Goal: Task Accomplishment & Management: Complete application form

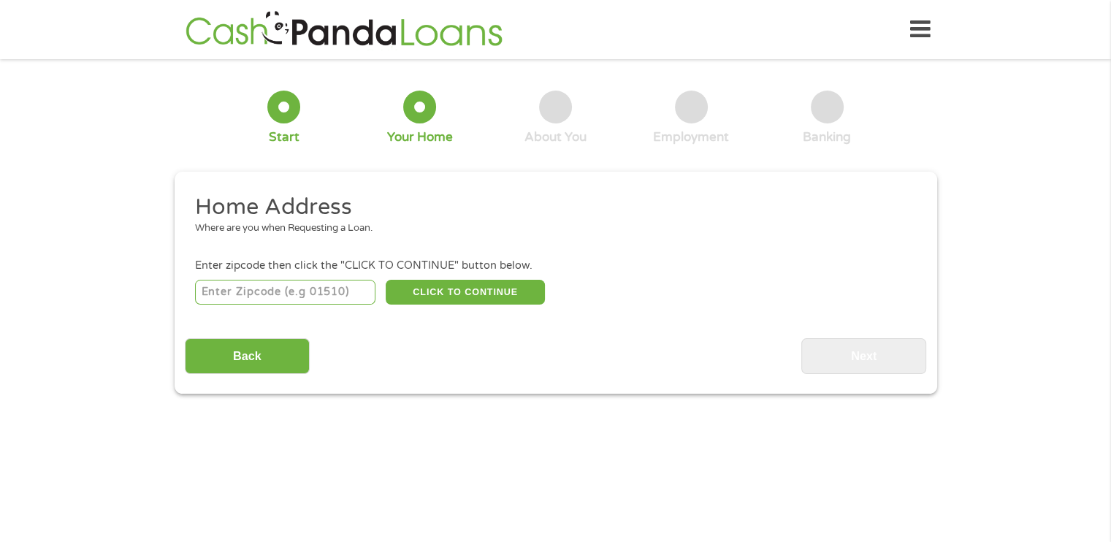
drag, startPoint x: 0, startPoint y: 0, endPoint x: 337, endPoint y: 284, distance: 441.2
click at [337, 284] on input "number" at bounding box center [285, 292] width 180 height 25
type input "17019"
click at [459, 287] on button "CLICK TO CONTINUE" at bounding box center [465, 292] width 159 height 25
type input "17019"
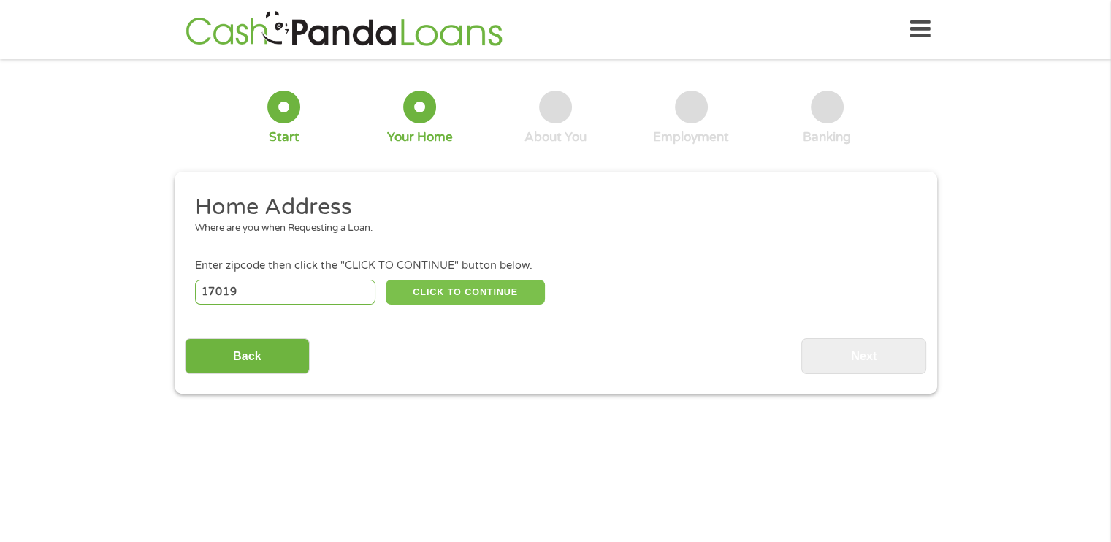
type input "[GEOGRAPHIC_DATA]"
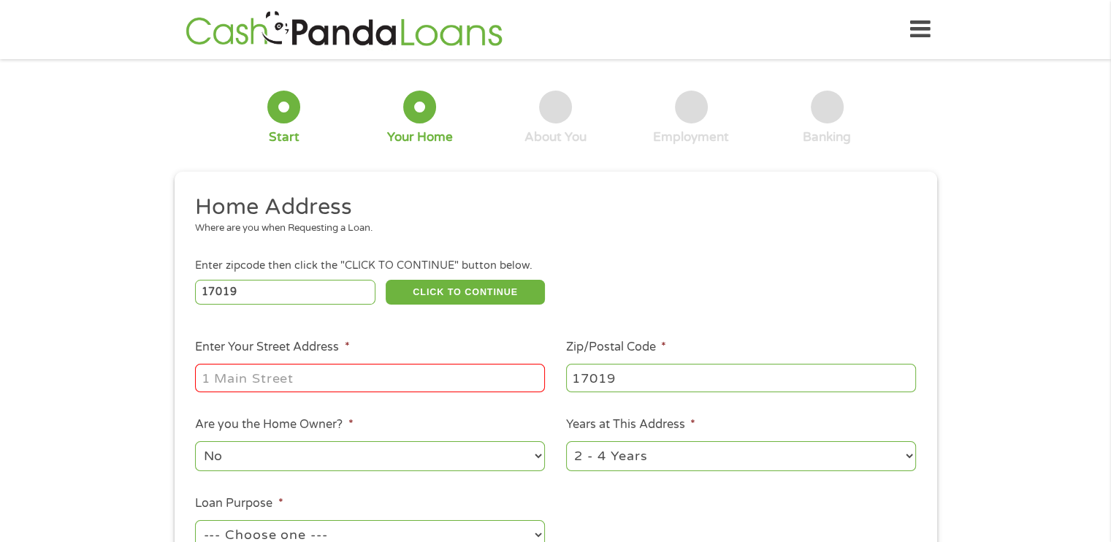
click at [378, 381] on input "Enter Your Street Address *" at bounding box center [370, 378] width 350 height 28
type input "30 Impala Dr"
click at [587, 503] on ul "Home Address Where are you when Requesting a Loan. Enter zipcode then click the…" at bounding box center [555, 388] width 741 height 390
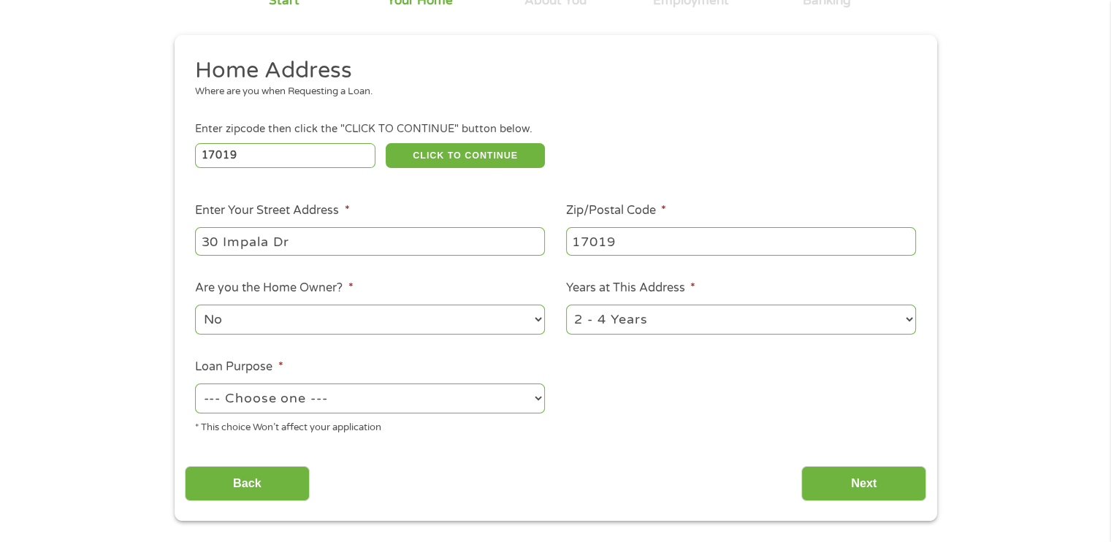
scroll to position [137, 0]
click at [327, 401] on select "--- Choose one --- Pay Bills Debt Consolidation Home Improvement Major Purchase…" at bounding box center [370, 398] width 350 height 30
select select "majorpurchase"
click at [195, 384] on select "--- Choose one --- Pay Bills Debt Consolidation Home Improvement Major Purchase…" at bounding box center [370, 398] width 350 height 30
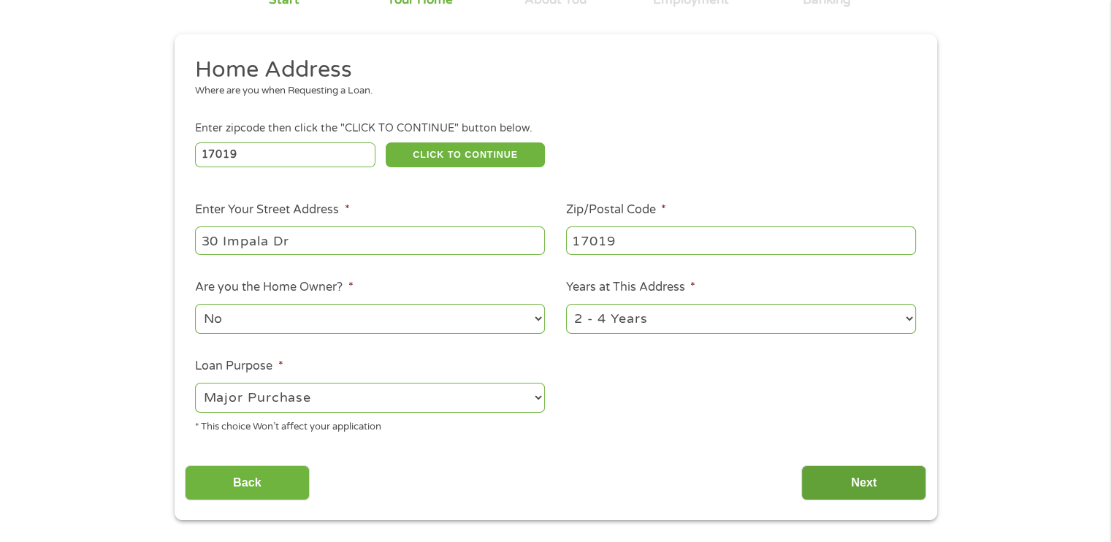
click at [839, 492] on input "Next" at bounding box center [863, 483] width 125 height 36
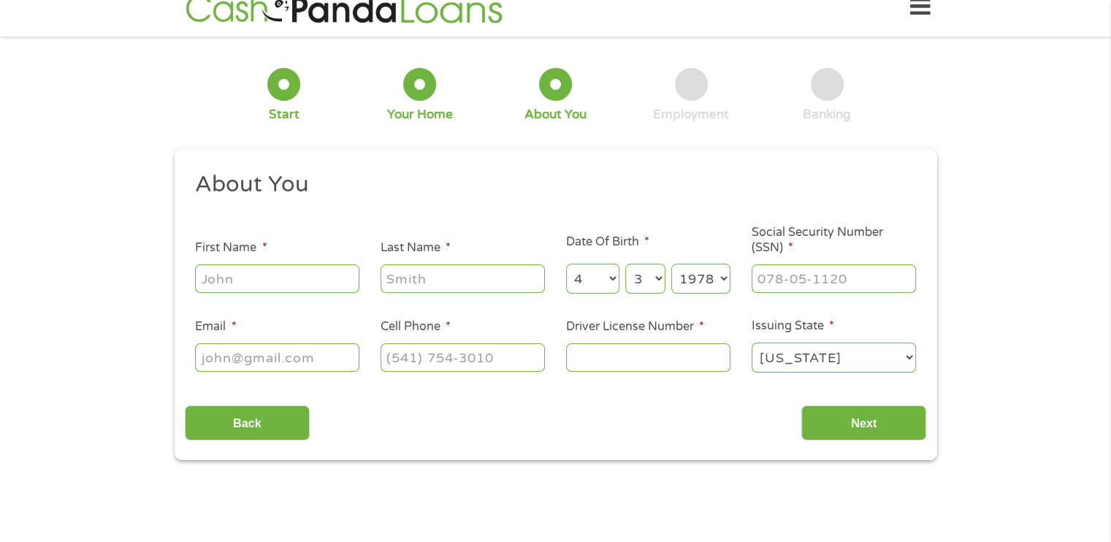
scroll to position [0, 0]
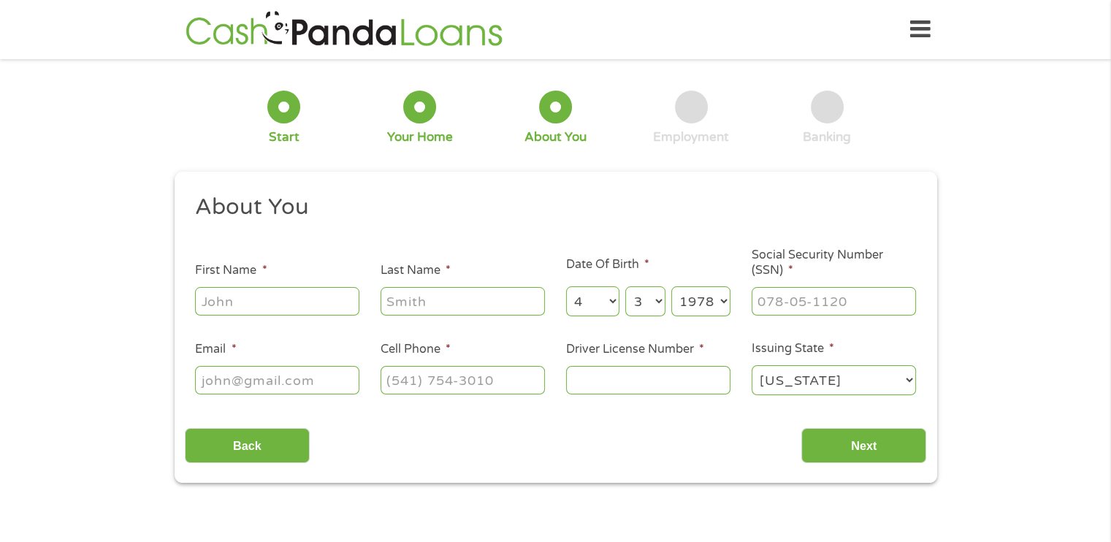
click at [670, 383] on input "Driver License Number *" at bounding box center [648, 380] width 164 height 28
type input "24486928"
click at [809, 302] on input "___-__-____" at bounding box center [834, 301] width 164 height 28
type input "204-60-8386"
click at [307, 299] on input "First Name *" at bounding box center [277, 301] width 164 height 28
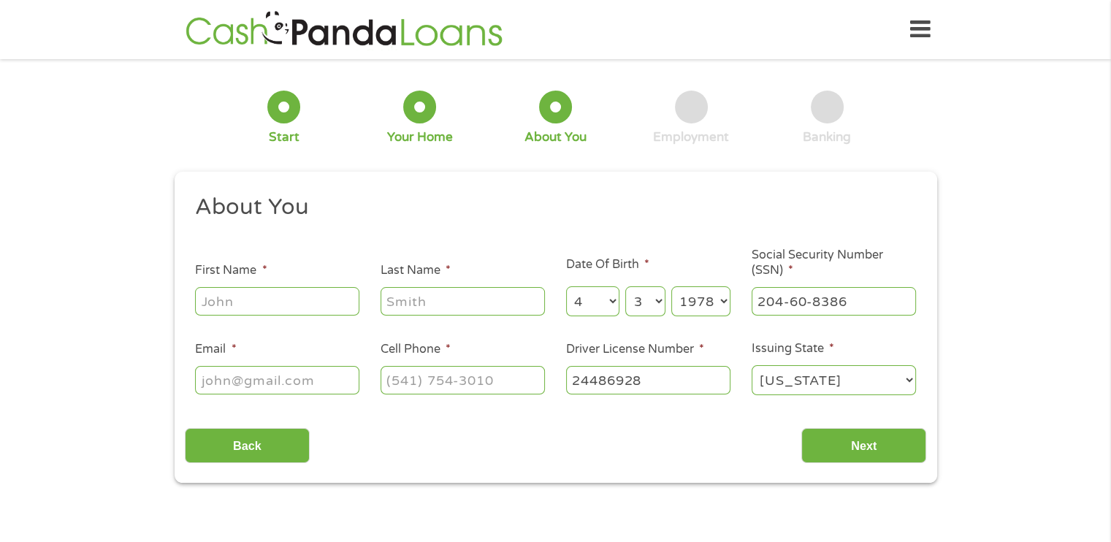
type input "[PERSON_NAME]"
type input "[EMAIL_ADDRESS][DOMAIN_NAME]"
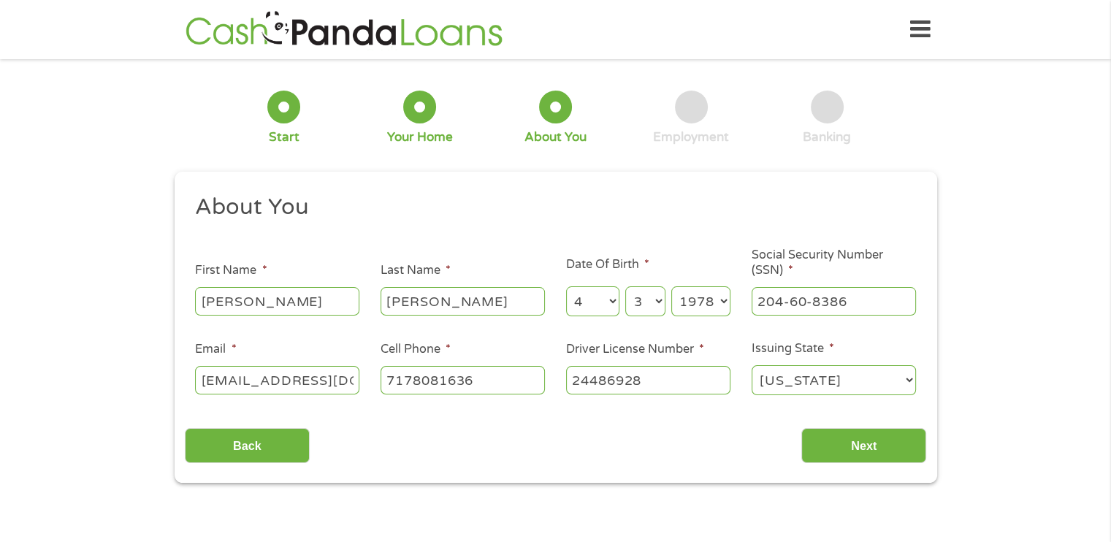
type input "[PHONE_NUMBER]"
click at [850, 454] on input "Next" at bounding box center [863, 446] width 125 height 36
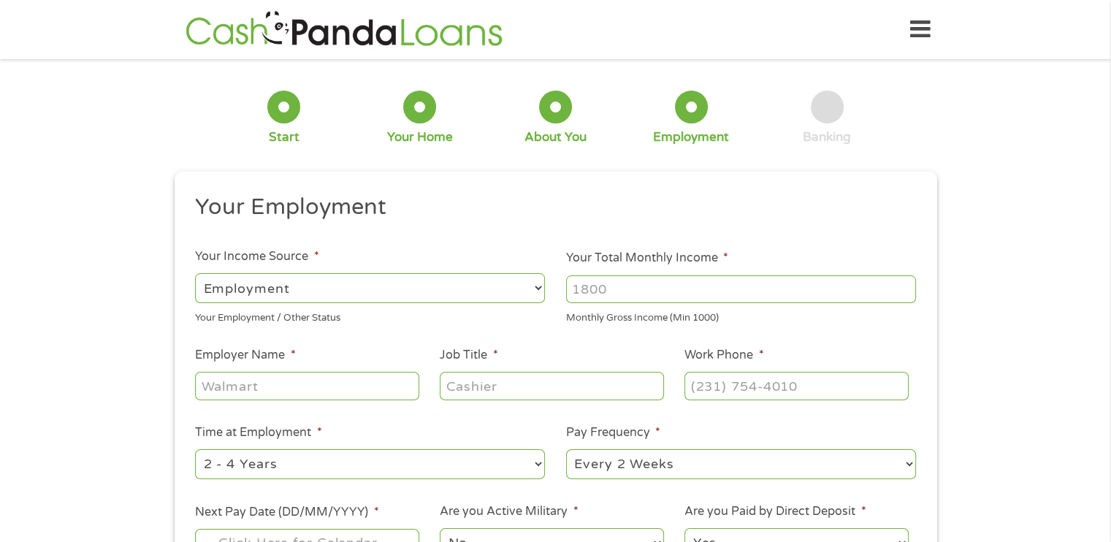
click at [630, 293] on input "Your Total Monthly Income *" at bounding box center [741, 289] width 350 height 28
type input "2532"
click at [427, 298] on select "--- Choose one --- Employment [DEMOGRAPHIC_DATA] Benefits" at bounding box center [370, 288] width 350 height 30
select select "benefits"
click at [195, 273] on select "--- Choose one --- Employment [DEMOGRAPHIC_DATA] Benefits" at bounding box center [370, 288] width 350 height 30
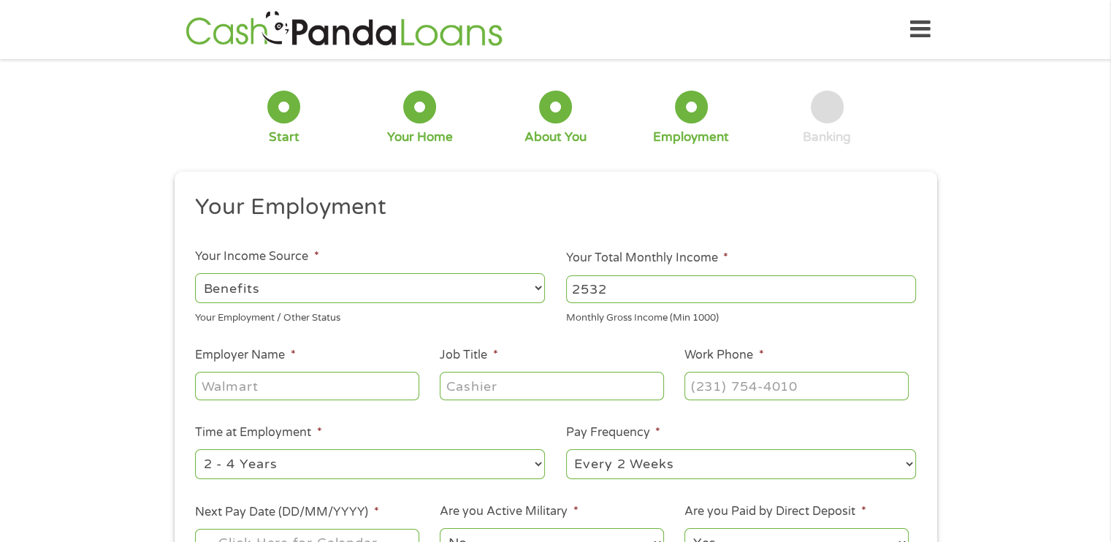
type input "Other"
type input "[PHONE_NUMBER]"
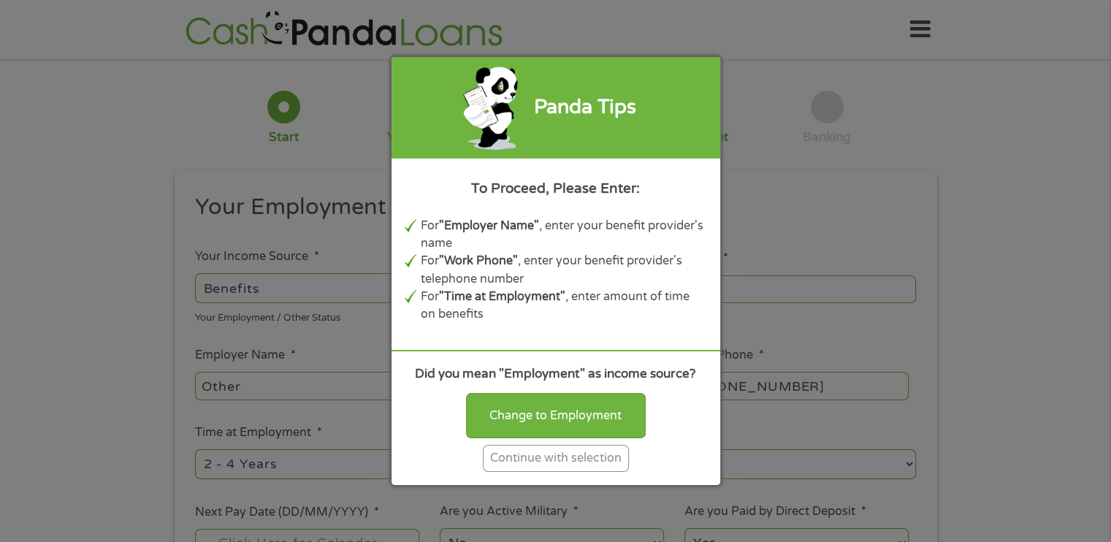
click at [346, 342] on div "Panda Tips To Proceed, Please Enter: For "Employer Name" , enter your benefit p…" at bounding box center [555, 271] width 1111 height 542
click at [313, 289] on div "Panda Tips To Proceed, Please Enter: For "Employer Name" , enter your benefit p…" at bounding box center [555, 271] width 1111 height 542
click at [245, 280] on div "Panda Tips To Proceed, Please Enter: For "Employer Name" , enter your benefit p…" at bounding box center [555, 271] width 1111 height 542
click at [454, 455] on div "Change to Employment Continue with selection" at bounding box center [556, 428] width 302 height 85
click at [564, 460] on div "Continue with selection" at bounding box center [556, 458] width 146 height 27
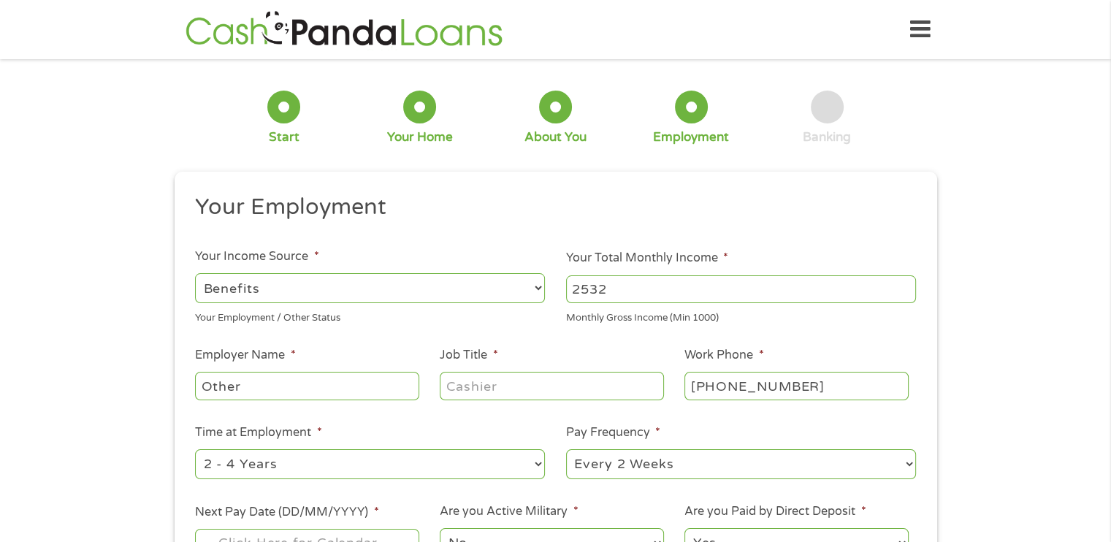
click at [470, 392] on input "Job Title *" at bounding box center [552, 386] width 224 height 28
click at [291, 390] on input "Other" at bounding box center [307, 386] width 224 height 28
drag, startPoint x: 291, startPoint y: 390, endPoint x: 174, endPoint y: 396, distance: 117.0
click at [175, 396] on div "This field is hidden when viewing the form gclid EAIaIQobChMIw7uowNuGjwMV2V9HAR…" at bounding box center [556, 409] width 763 height 474
type input "ssdi"
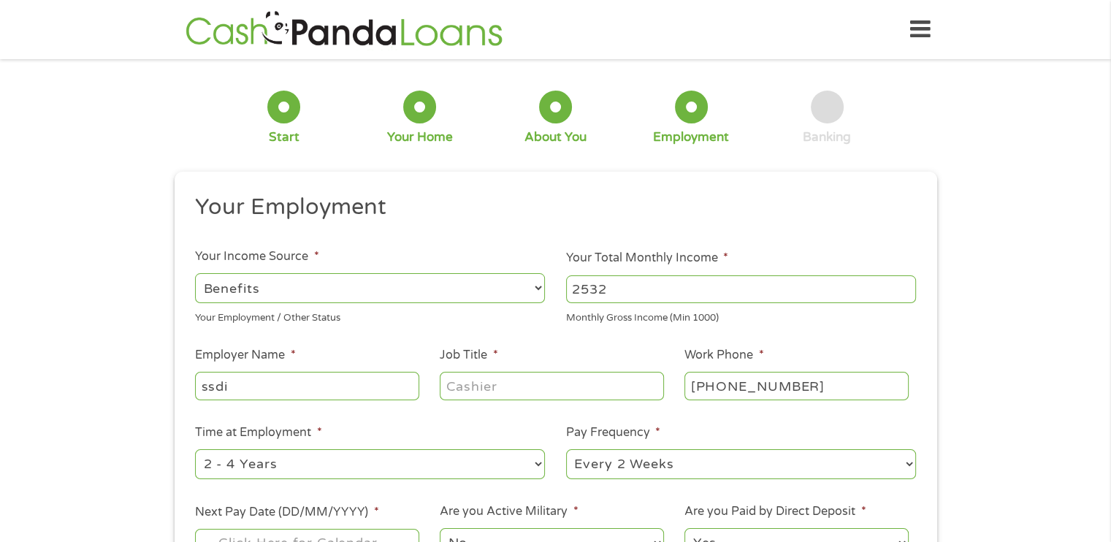
click at [482, 378] on input "Job Title *" at bounding box center [552, 386] width 224 height 28
click at [494, 389] on input "Job Title *" at bounding box center [552, 386] width 224 height 28
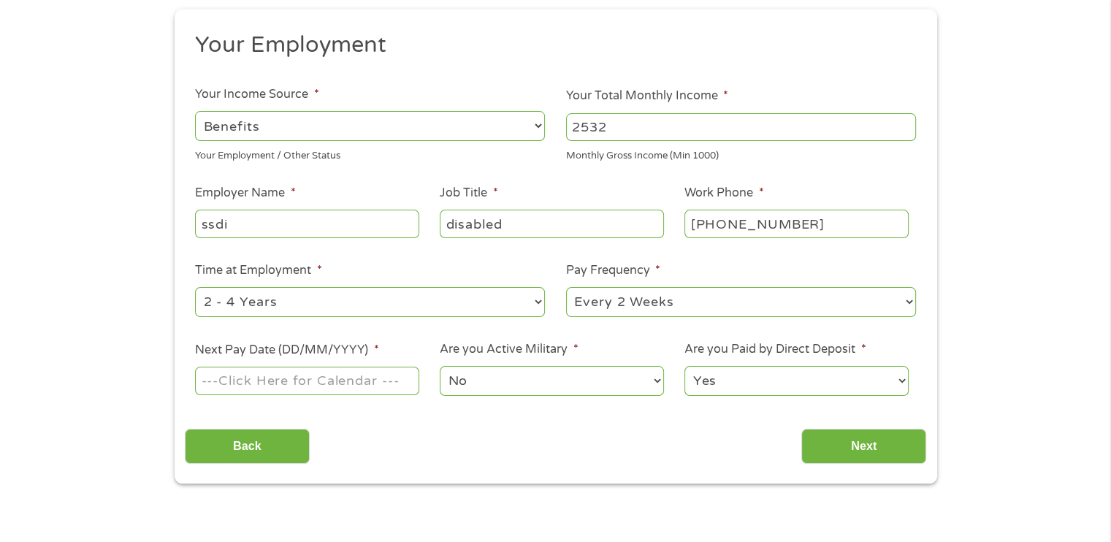
scroll to position [163, 0]
type input "disabled"
click at [630, 298] on select "--- Choose one --- Every 2 Weeks Every Week Monthly Semi-Monthly" at bounding box center [741, 301] width 350 height 30
select select "monthly"
click at [566, 287] on select "--- Choose one --- Every 2 Weeks Every Week Monthly Semi-Monthly" at bounding box center [741, 301] width 350 height 30
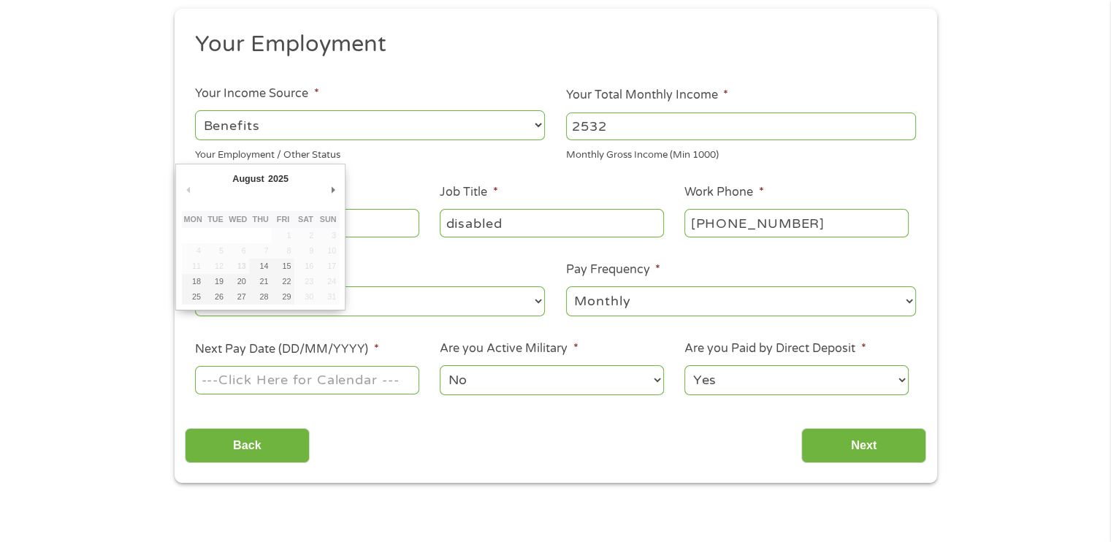
click at [336, 377] on input "Next Pay Date (DD/MM/YYYY) *" at bounding box center [307, 380] width 224 height 28
type input "[DATE]"
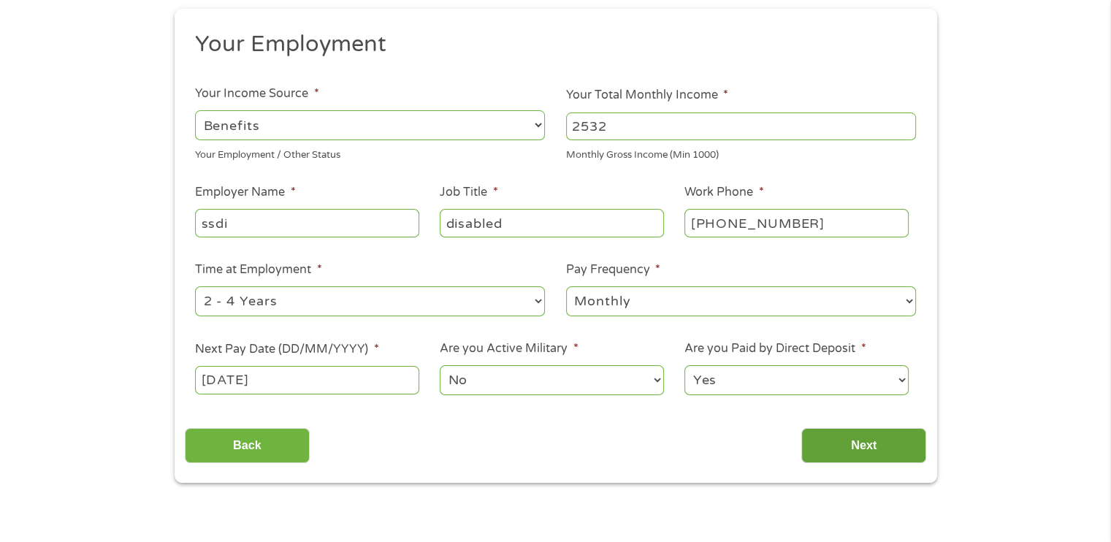
click at [844, 451] on input "Next" at bounding box center [863, 446] width 125 height 36
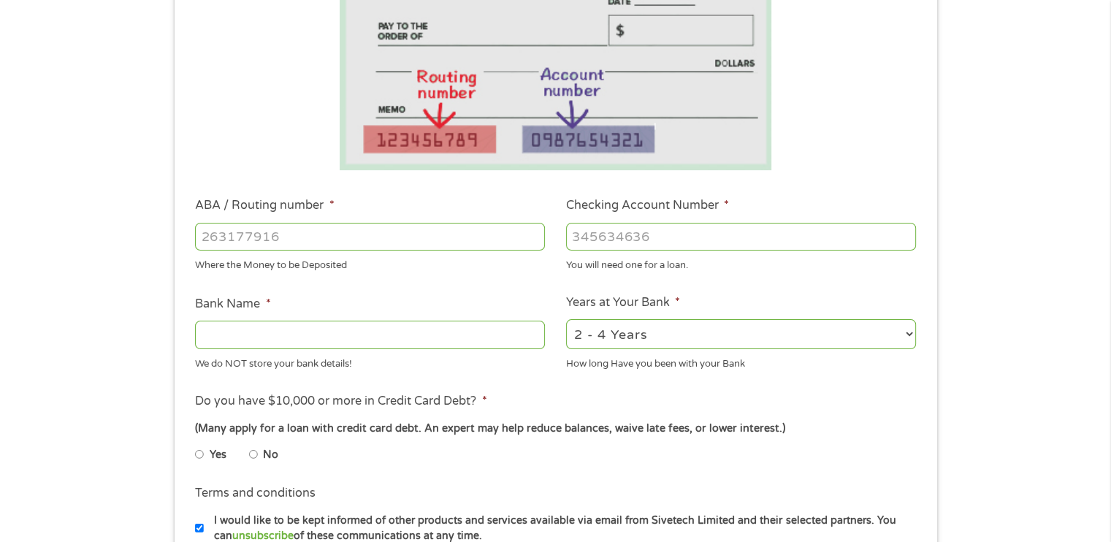
scroll to position [273, 0]
click at [349, 234] on input "ABA / Routing number *" at bounding box center [370, 236] width 350 height 28
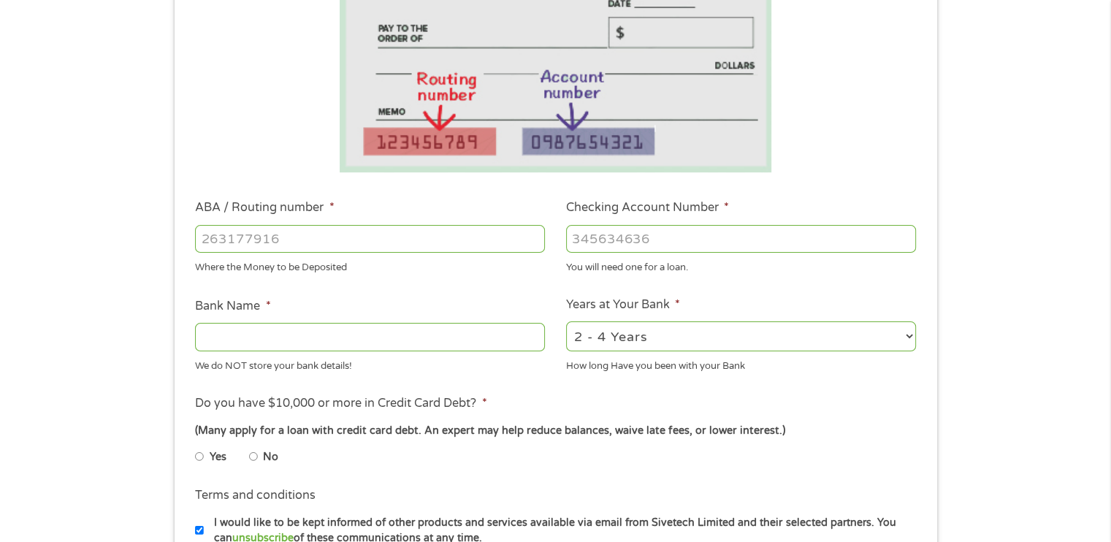
click at [327, 237] on input "ABA / Routing number *" at bounding box center [370, 239] width 350 height 28
type input "031101279"
type input "THE BANCORP BANK"
type input "031101279"
click at [605, 243] on input "Checking Account Number *" at bounding box center [741, 239] width 350 height 28
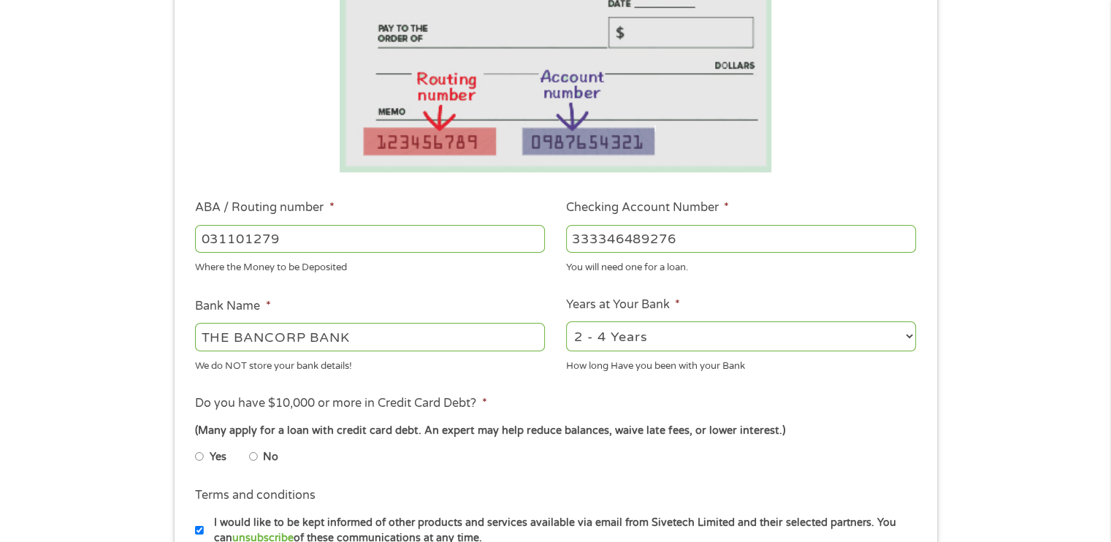
type input "333346489276"
click at [198, 457] on input "Yes" at bounding box center [199, 456] width 9 height 23
radio input "true"
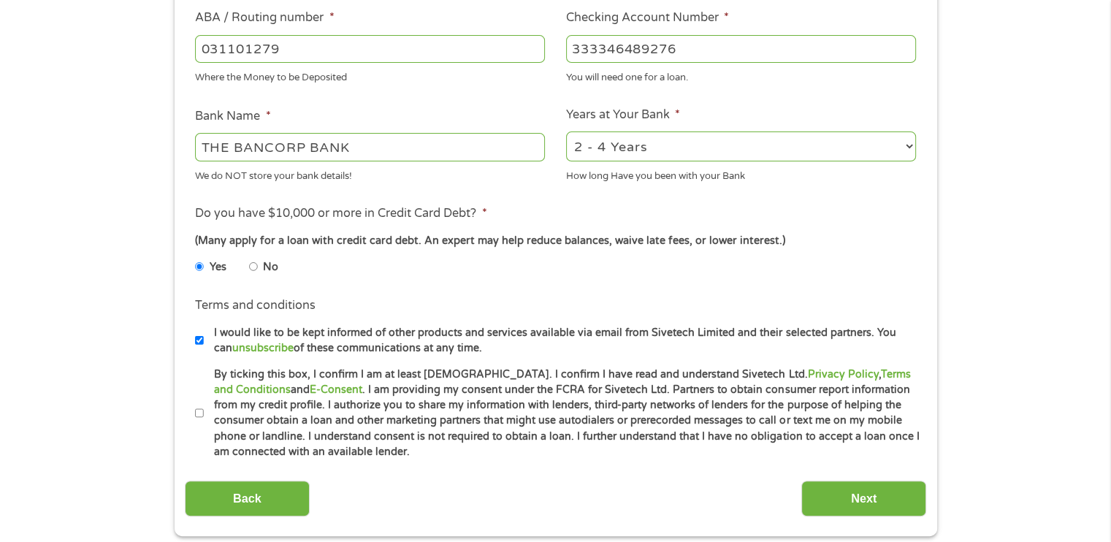
scroll to position [472, 0]
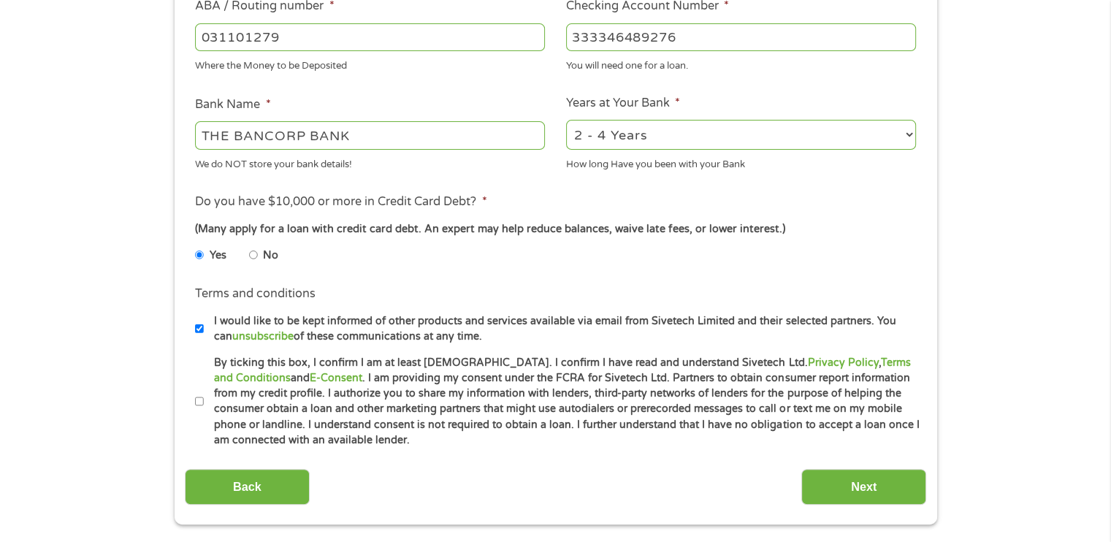
click at [198, 400] on input "By ticking this box, I confirm I am at least [DEMOGRAPHIC_DATA]. I confirm I ha…" at bounding box center [199, 401] width 9 height 23
checkbox input "true"
click at [878, 473] on input "Next" at bounding box center [863, 487] width 125 height 36
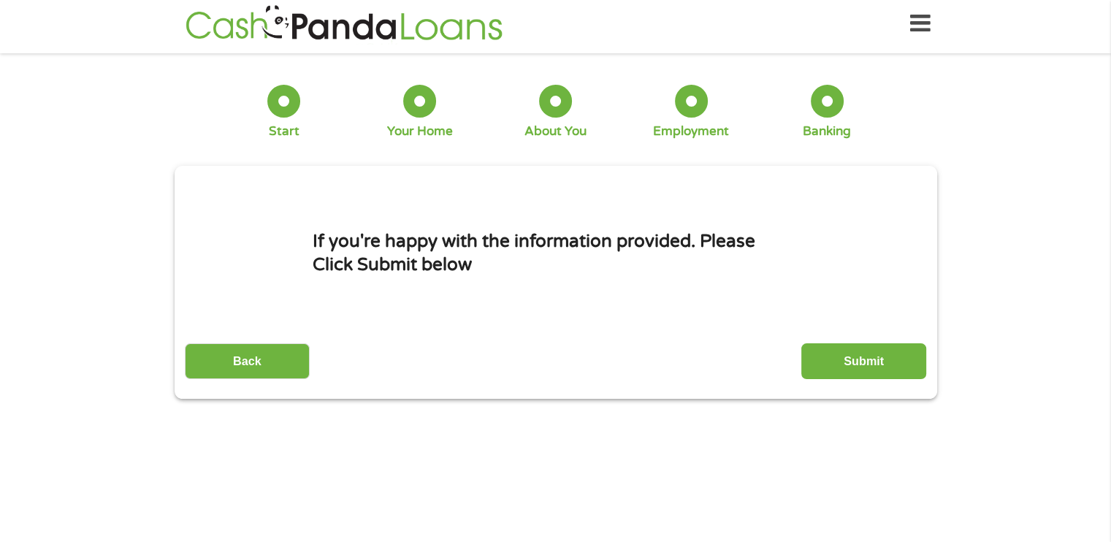
scroll to position [0, 0]
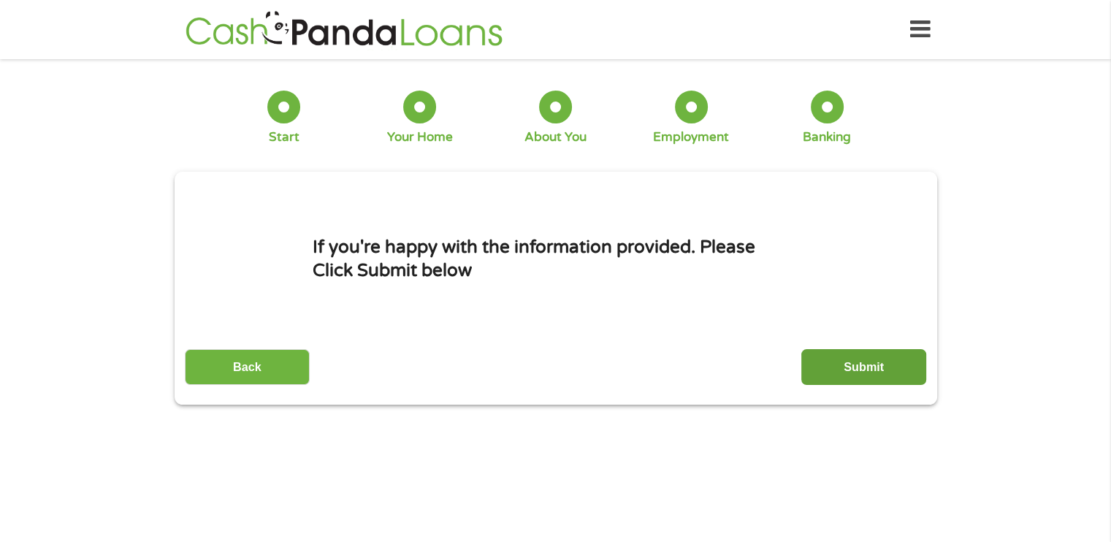
click at [858, 362] on input "Submit" at bounding box center [863, 367] width 125 height 36
